Goal: Check status: Check status

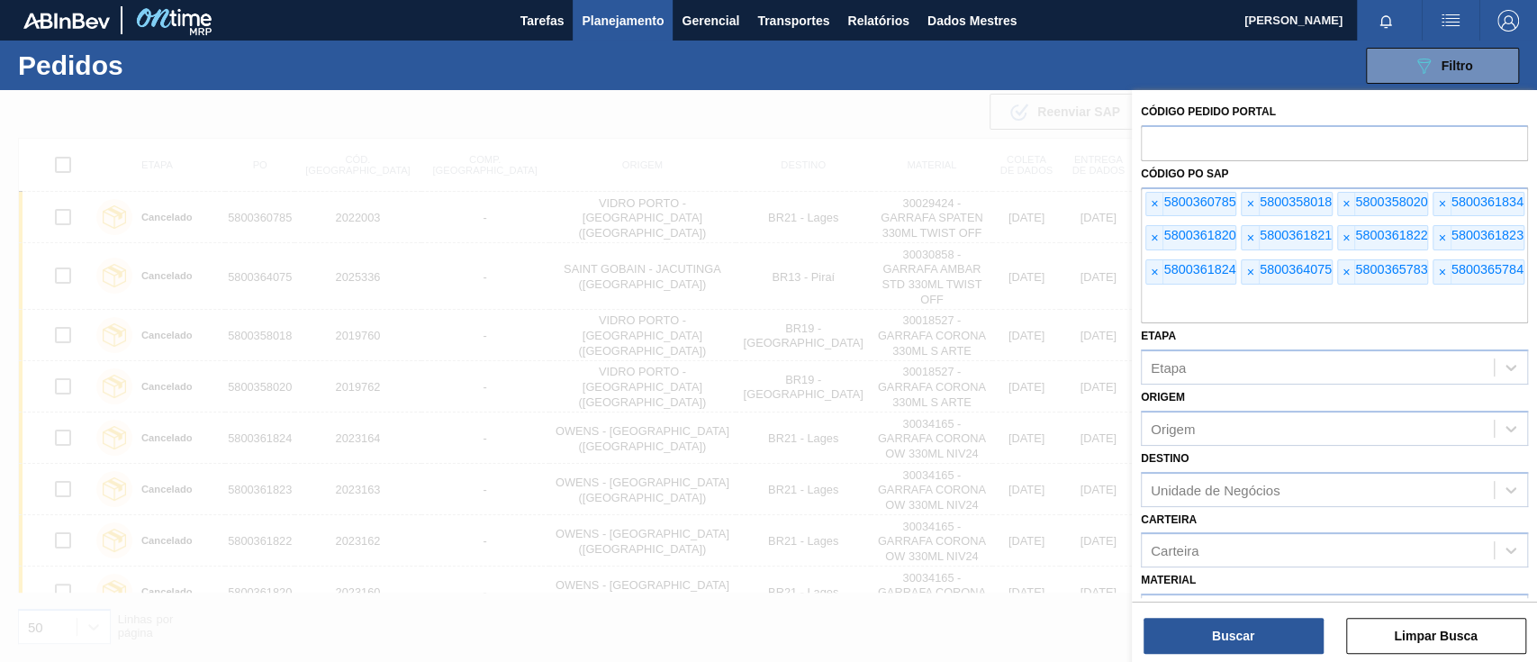
scroll to position [265, 0]
click at [1165, 195] on font "5800360785" at bounding box center [1200, 202] width 72 height 14
click at [1164, 195] on font "5800360785" at bounding box center [1200, 202] width 72 height 14
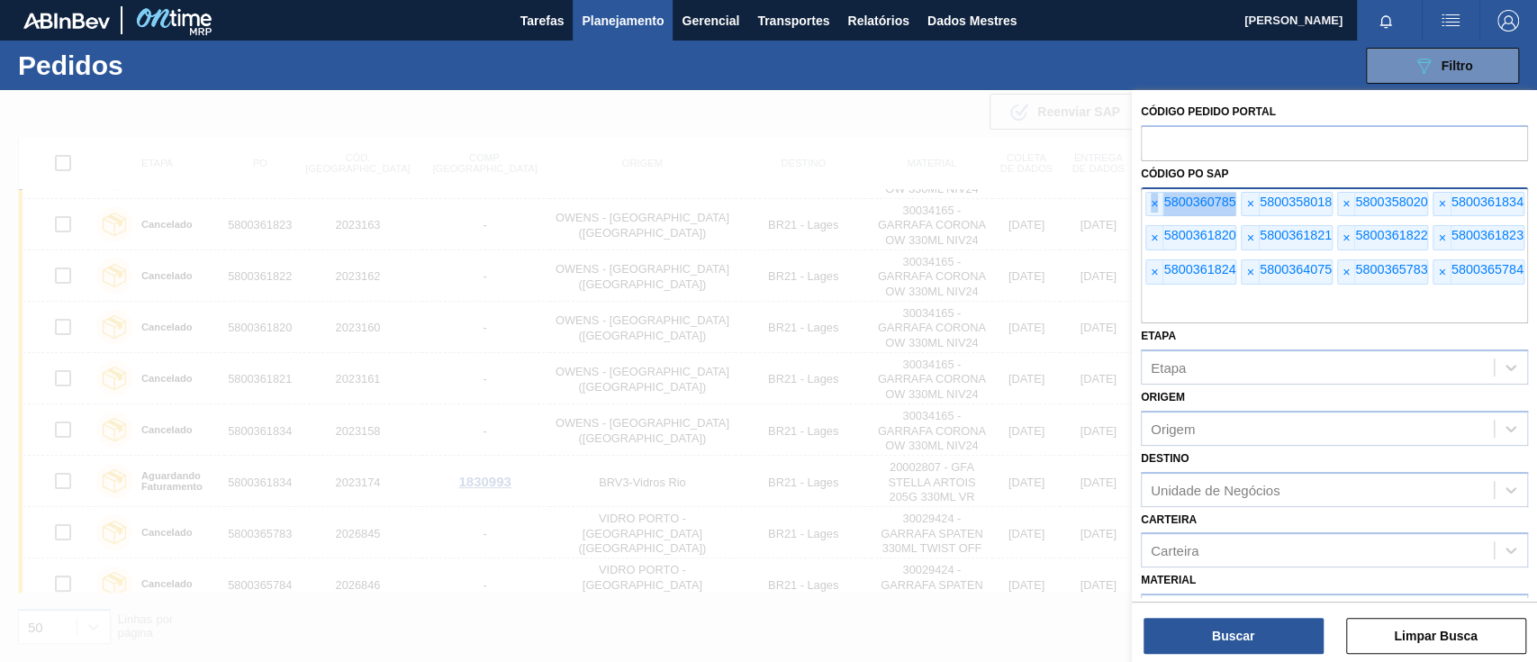
click at [1164, 195] on font "5800360785" at bounding box center [1200, 202] width 72 height 14
click at [1152, 198] on font "×" at bounding box center [1154, 203] width 7 height 14
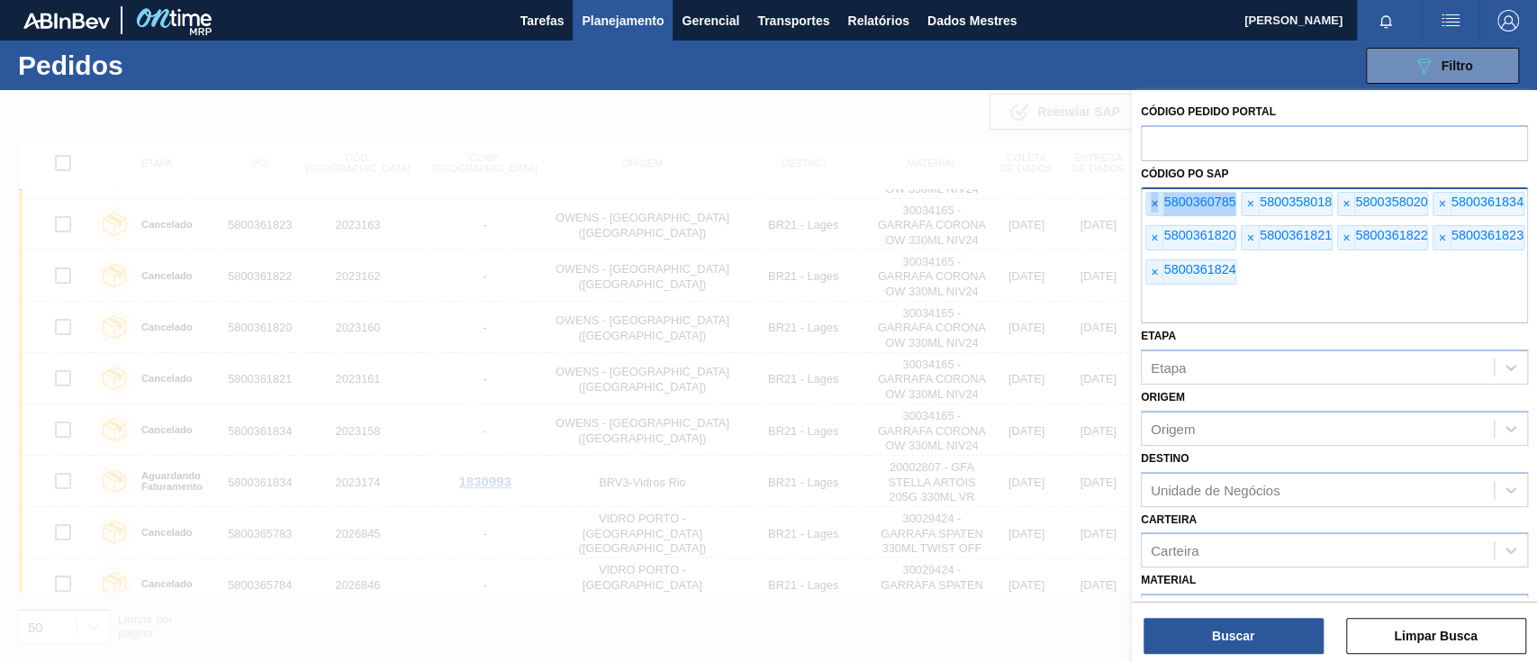
click at [1153, 198] on font "×" at bounding box center [1154, 203] width 7 height 14
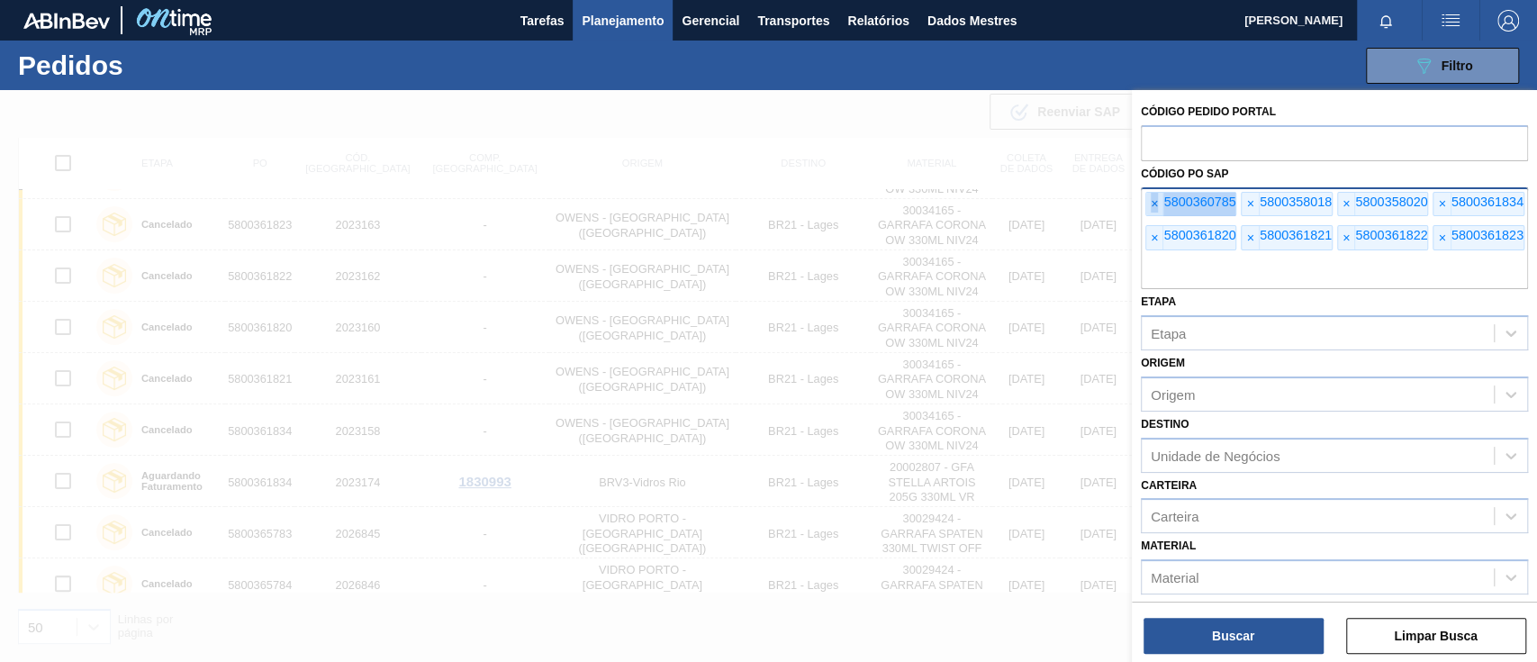
click at [1153, 198] on font "×" at bounding box center [1154, 203] width 7 height 14
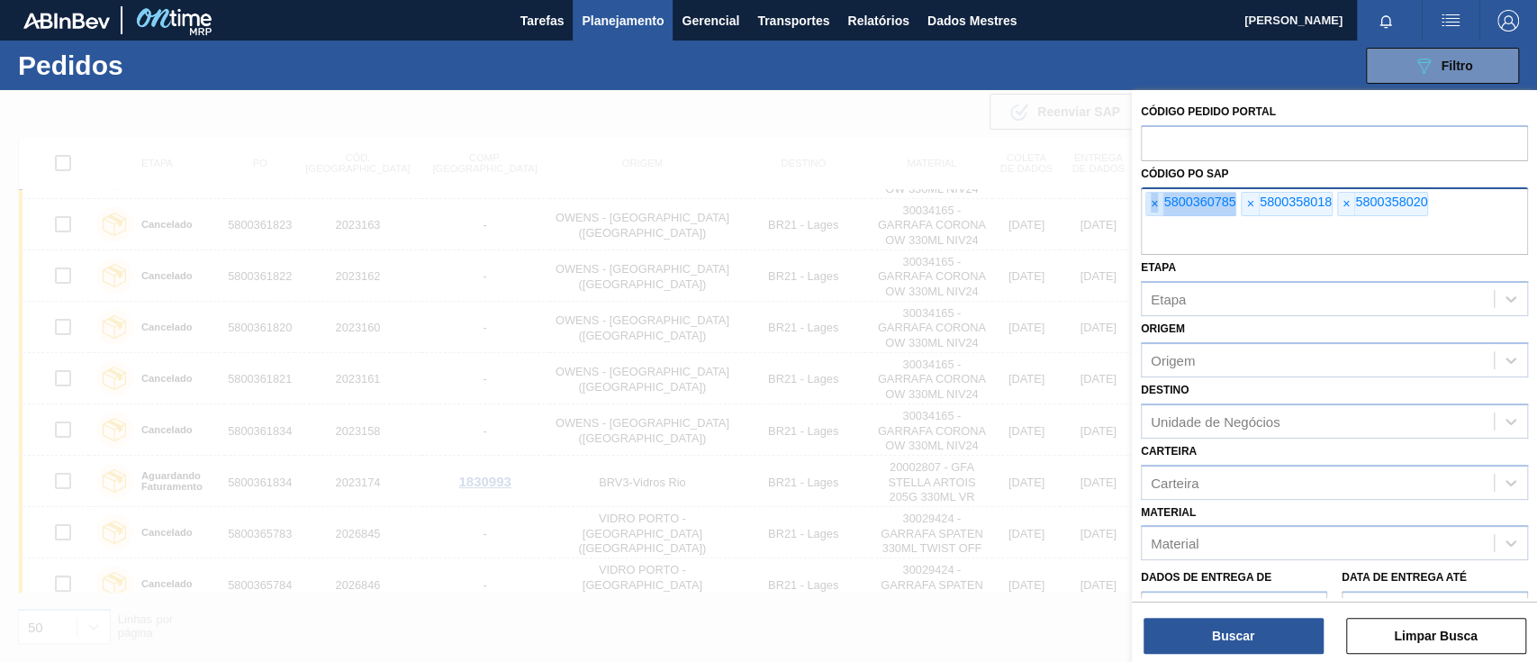
click at [1153, 198] on font "×" at bounding box center [1154, 203] width 7 height 14
click at [1153, 221] on input "text" at bounding box center [1334, 238] width 387 height 34
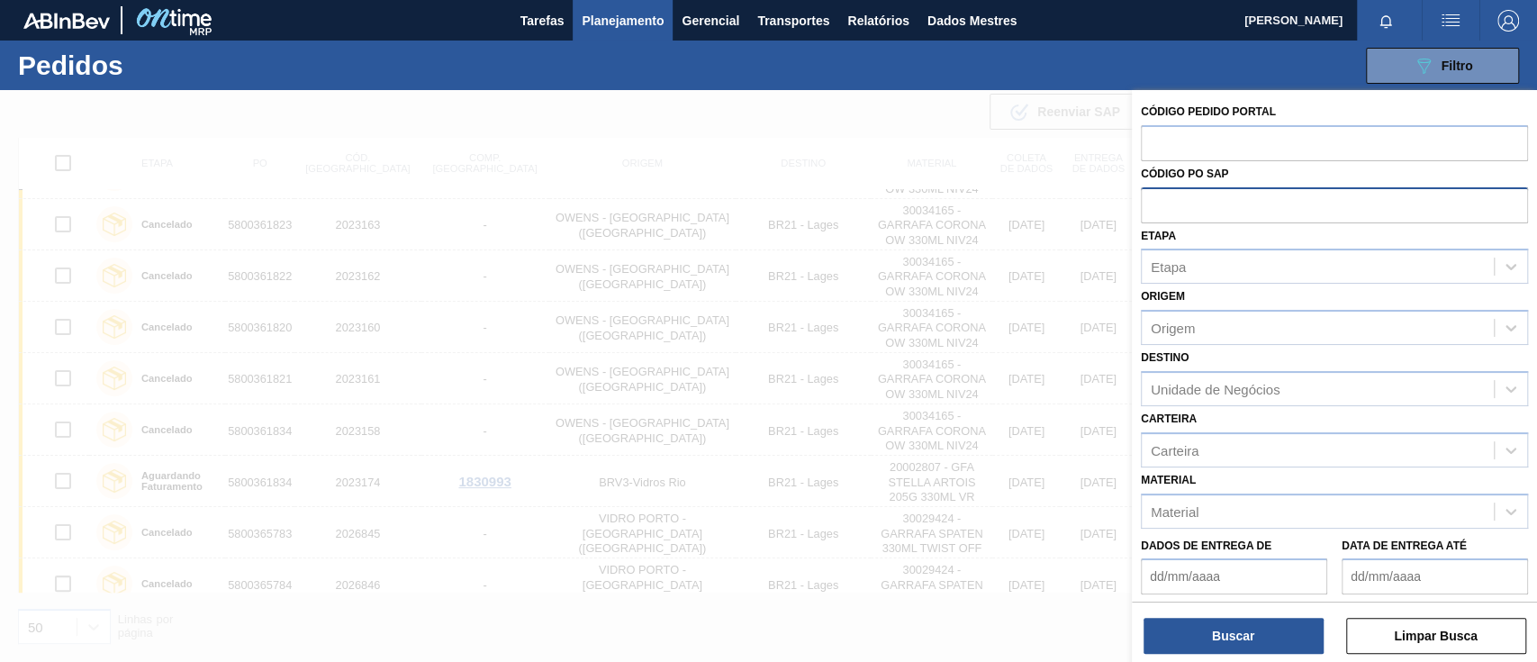
paste input "text"
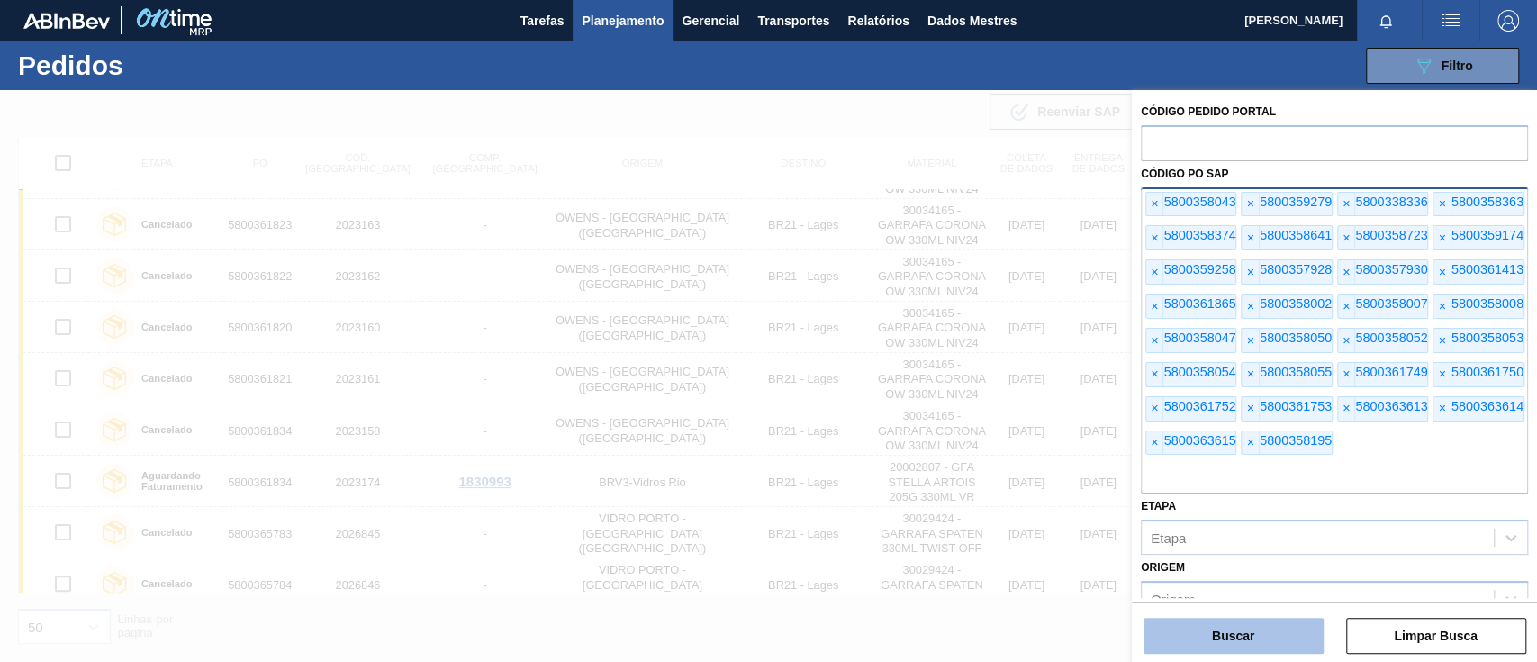
click at [1261, 631] on button "Buscar" at bounding box center [1234, 636] width 180 height 36
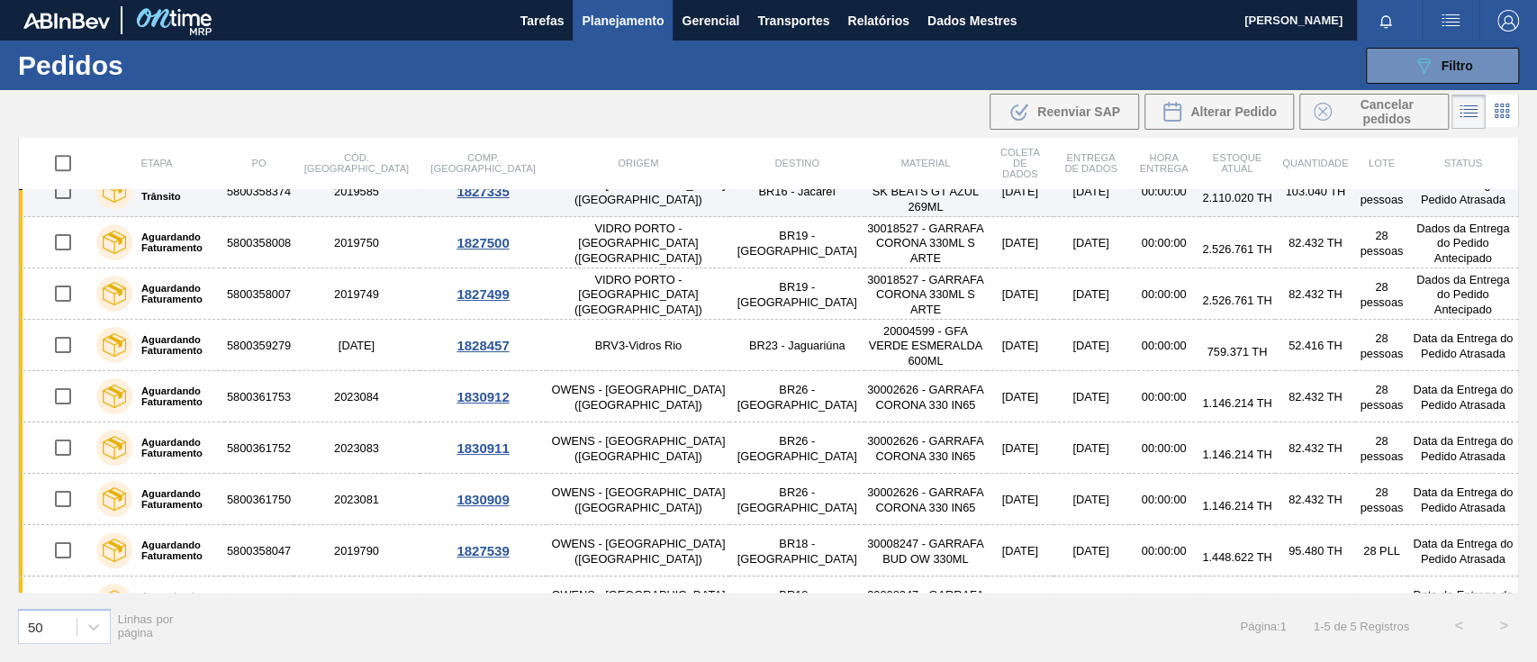
scroll to position [1187, 0]
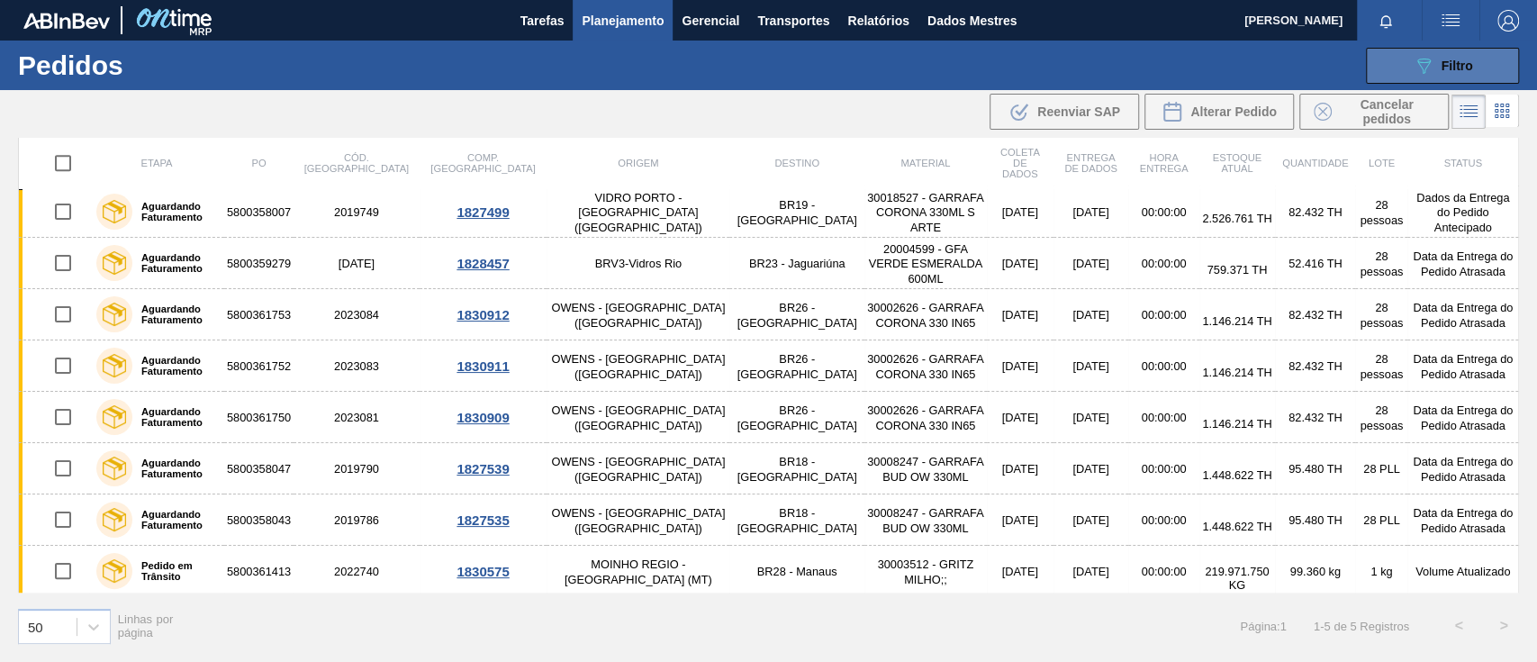
click at [1431, 53] on button "089F7B8B-B2A5-4AFE-B5C0-19BA573D28AC Filtro" at bounding box center [1442, 66] width 153 height 36
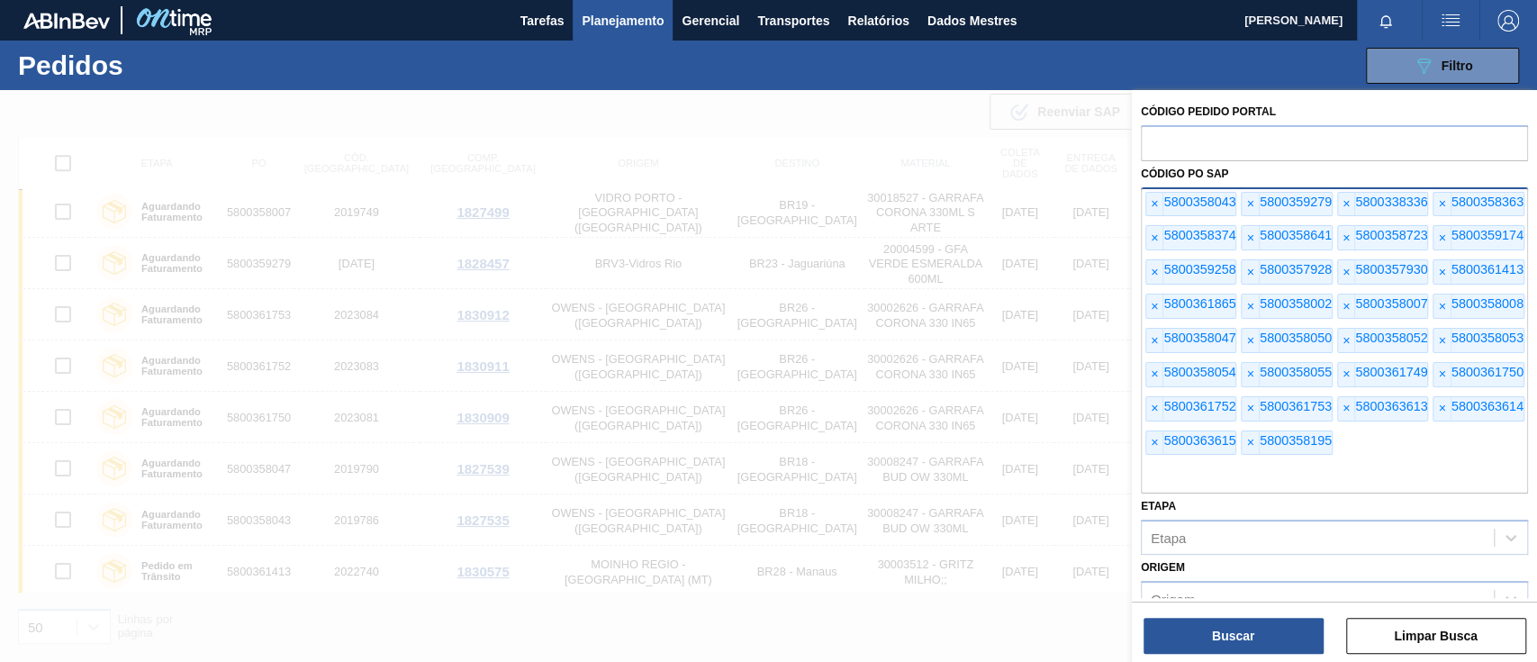
drag, startPoint x: 1198, startPoint y: 175, endPoint x: 1145, endPoint y: 205, distance: 61.3
click at [1146, 204] on div "Código Pedido Portal Código PO SAP × 5800358043 × 5800359279 × 5800338336 × 580…" at bounding box center [1334, 526] width 405 height 873
click at [1155, 196] on font "×" at bounding box center [1154, 203] width 7 height 14
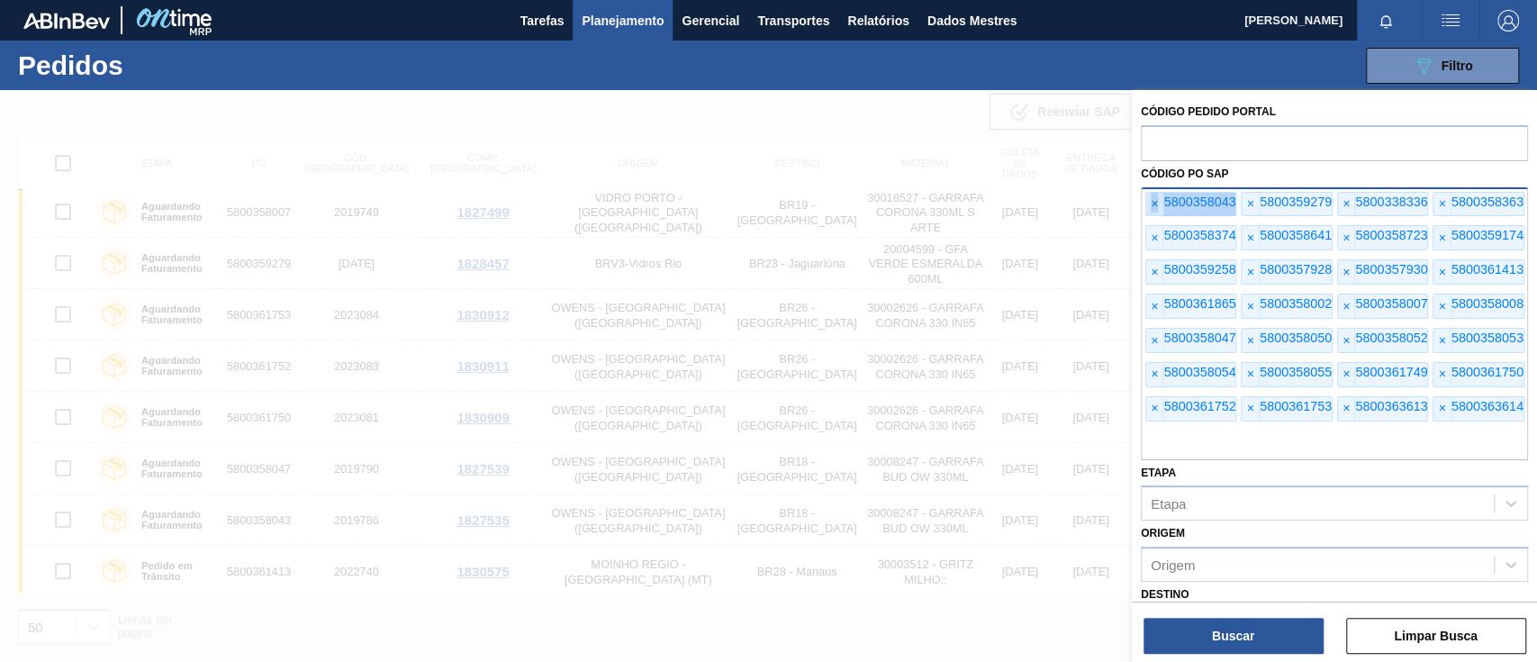
click at [1155, 196] on font "×" at bounding box center [1154, 203] width 7 height 14
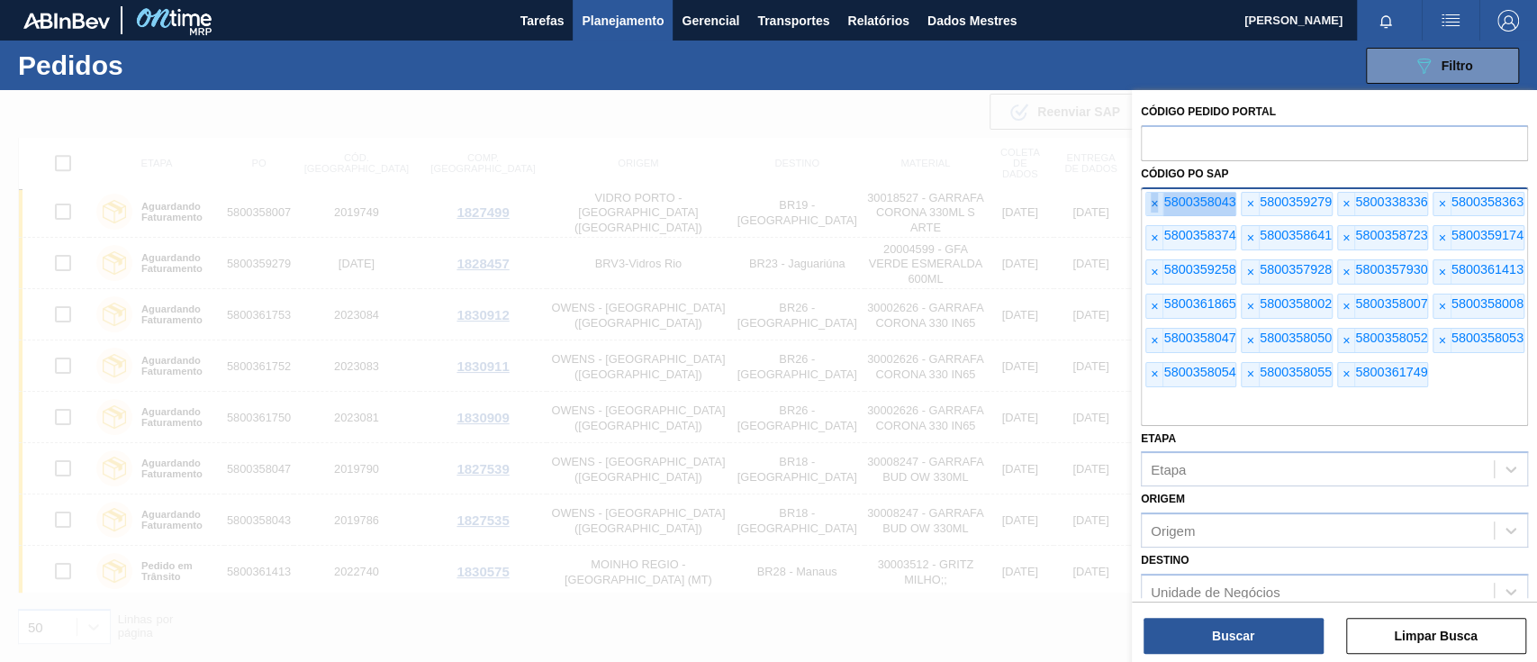
click at [1155, 196] on font "×" at bounding box center [1154, 203] width 7 height 14
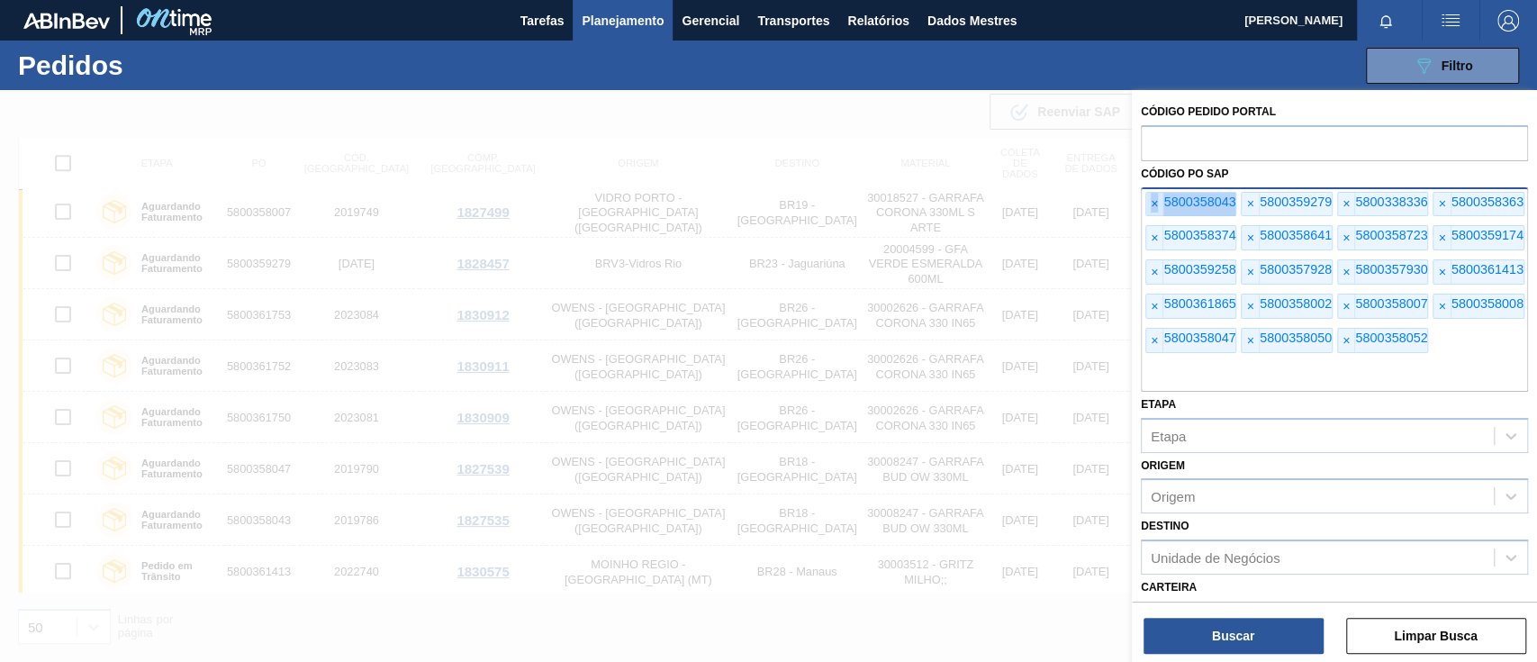
click at [1155, 196] on font "×" at bounding box center [1154, 203] width 7 height 14
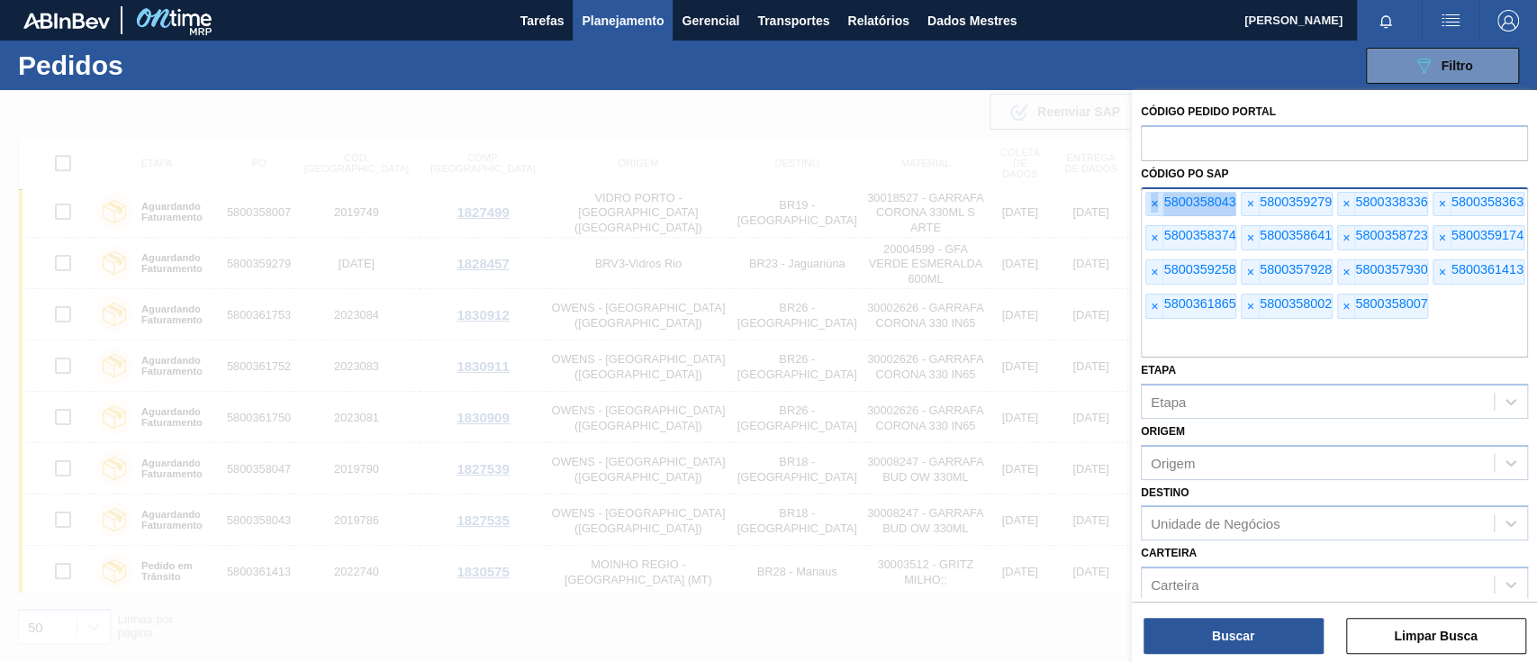
click at [1155, 196] on font "×" at bounding box center [1154, 203] width 7 height 14
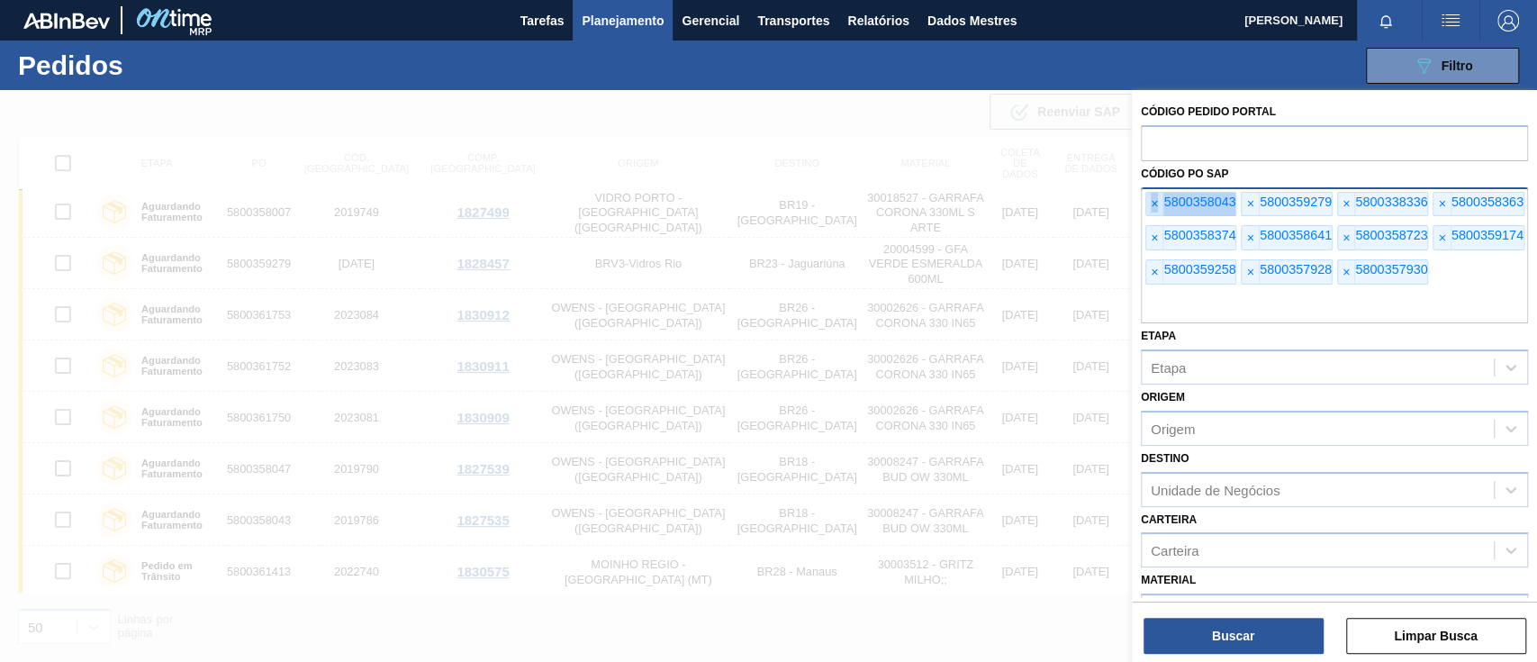
click at [1155, 196] on font "×" at bounding box center [1154, 203] width 7 height 14
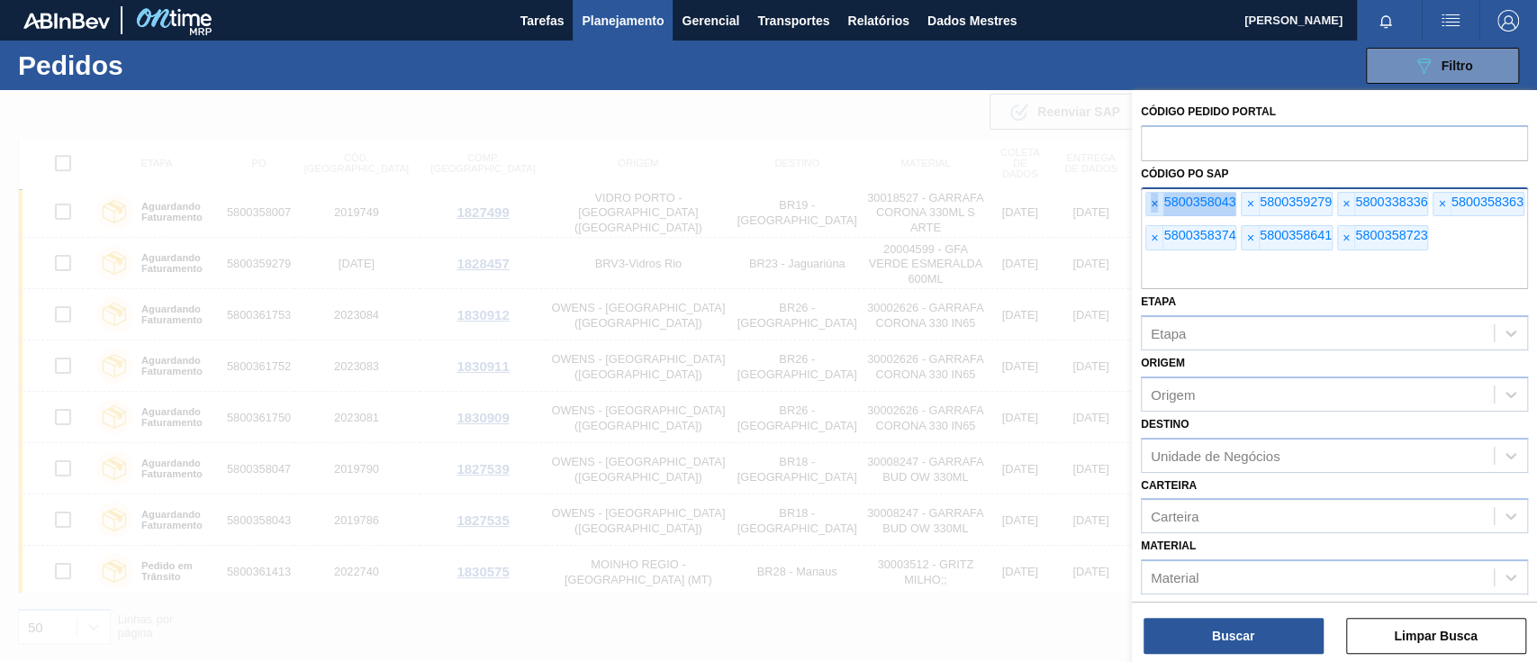
click at [1155, 196] on font "×" at bounding box center [1154, 203] width 7 height 14
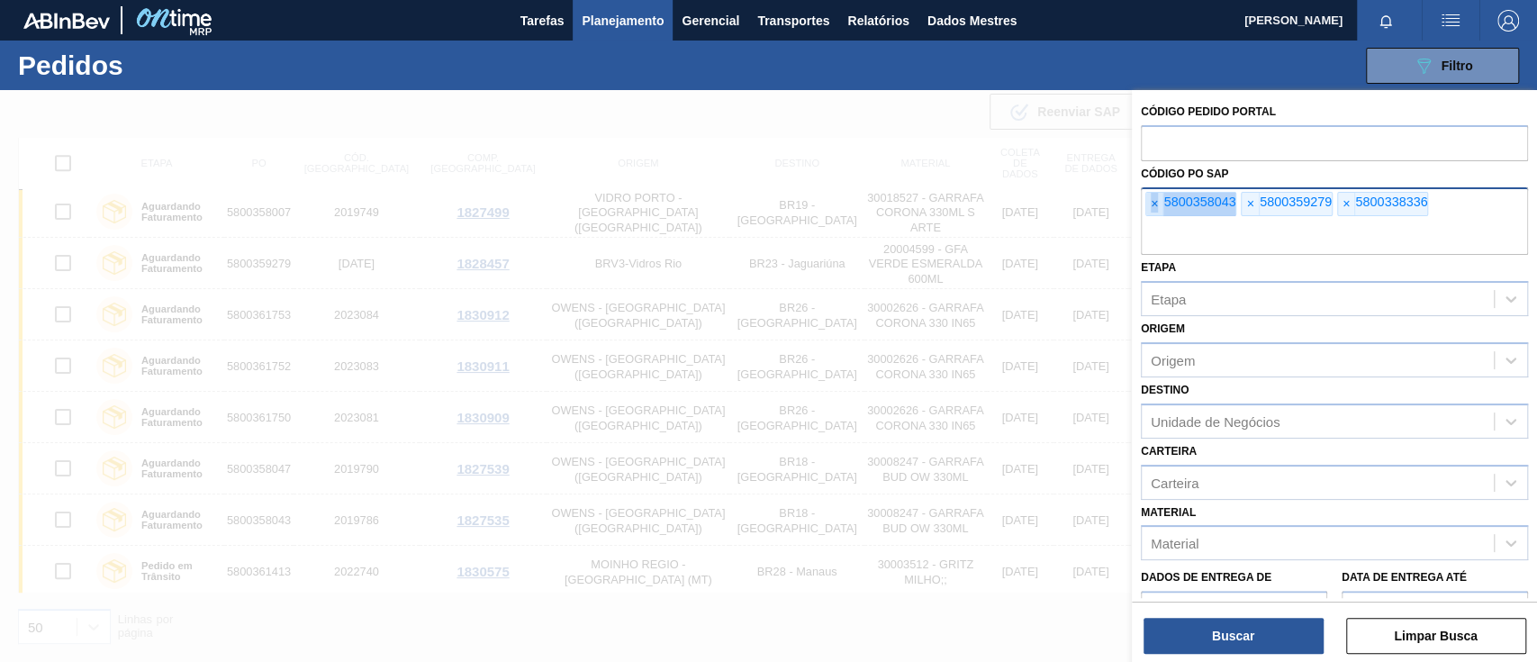
click at [1155, 196] on font "×" at bounding box center [1154, 203] width 7 height 14
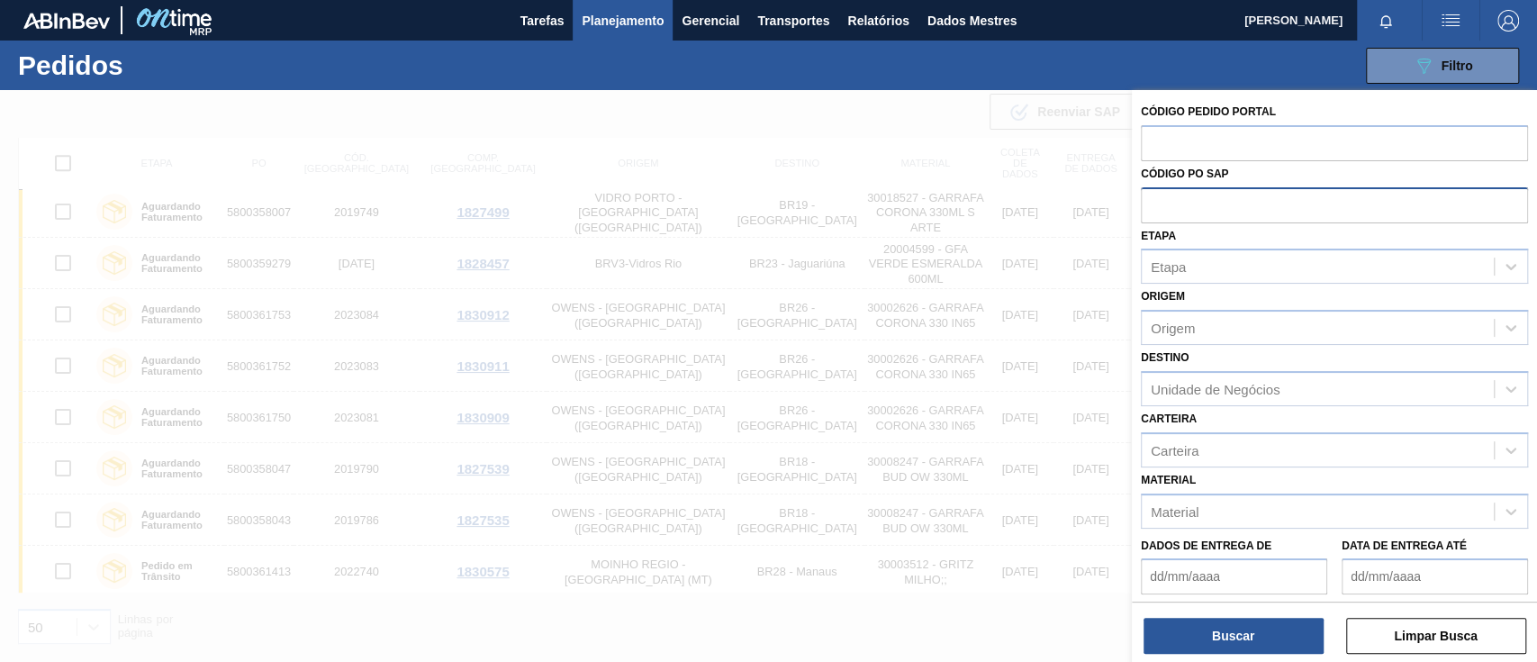
paste input "text"
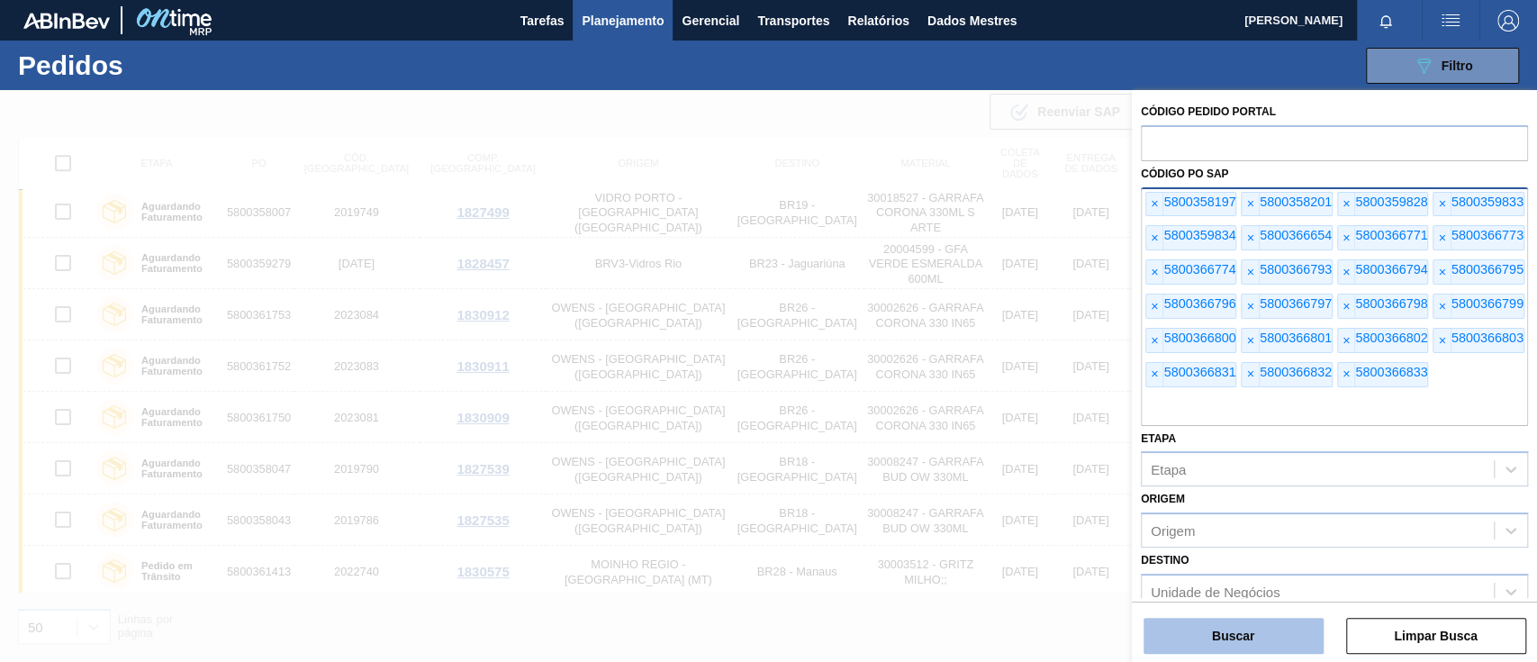
click at [1218, 628] on button "Buscar" at bounding box center [1234, 636] width 180 height 36
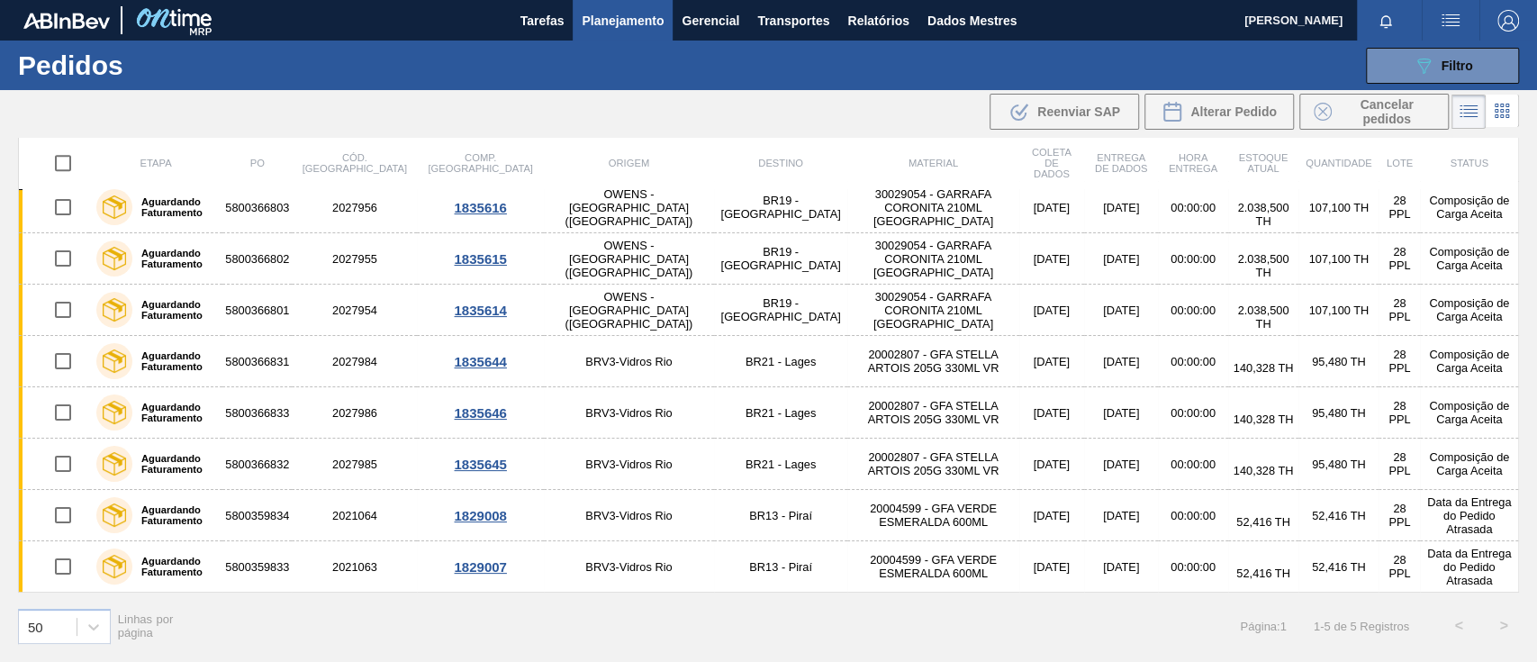
scroll to position [777, 0]
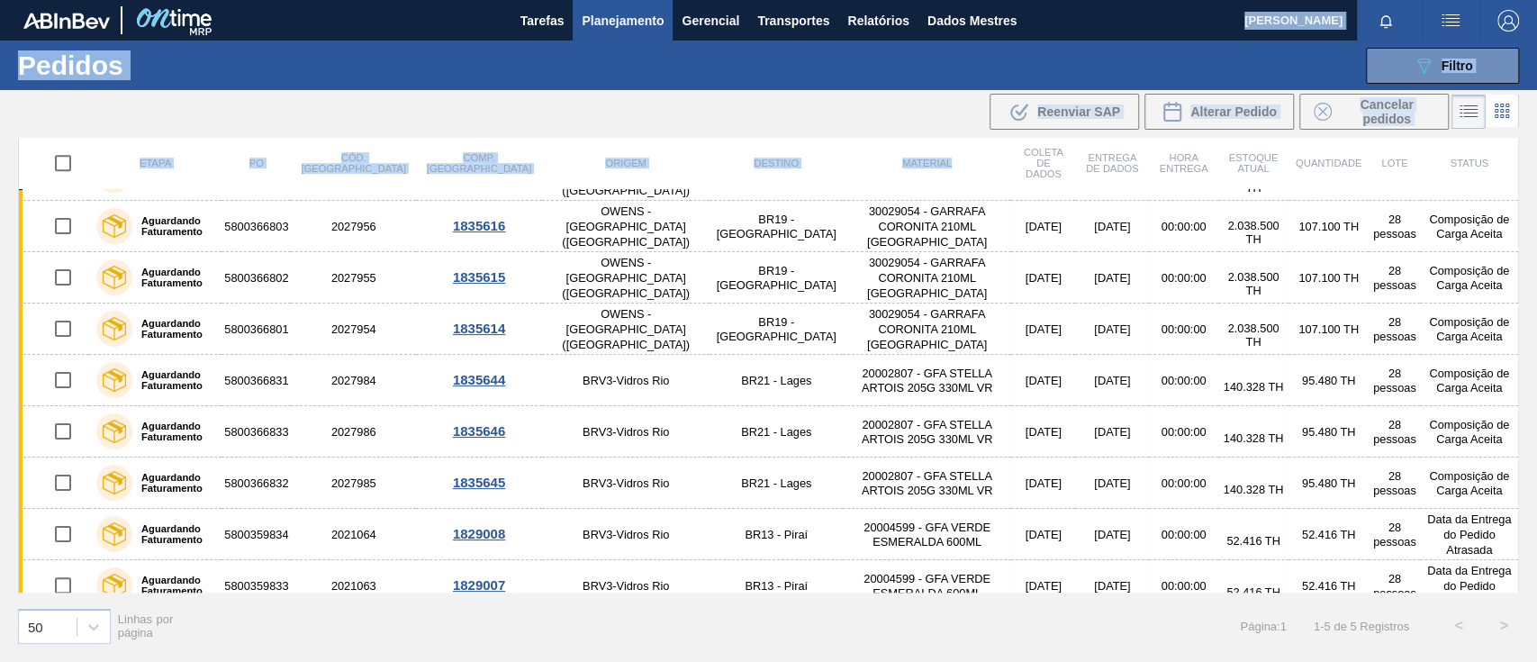
drag, startPoint x: 784, startPoint y: 109, endPoint x: 670, endPoint y: -29, distance: 179.1
click at [670, 0] on html "Tarefas Planejamento Gerencial Transportes Relatórios Dados Mestres Alyne Amara…" at bounding box center [768, 0] width 1537 height 0
